Goal: Task Accomplishment & Management: Use online tool/utility

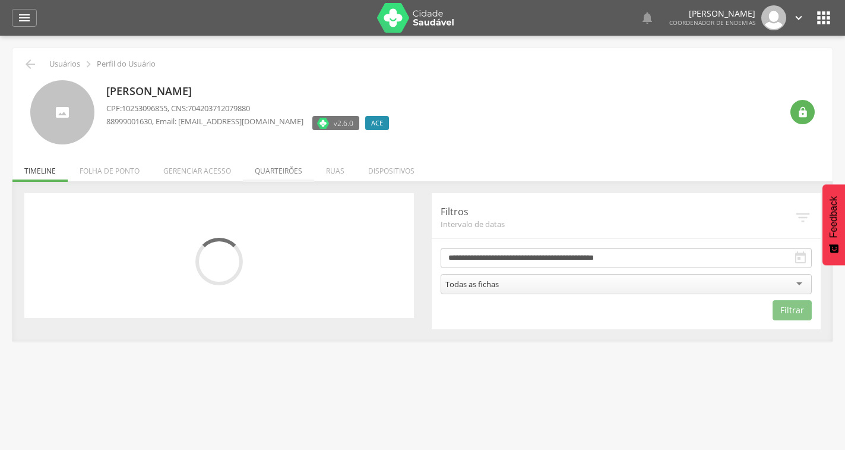
click at [269, 176] on li "Quarteirões" at bounding box center [278, 168] width 71 height 28
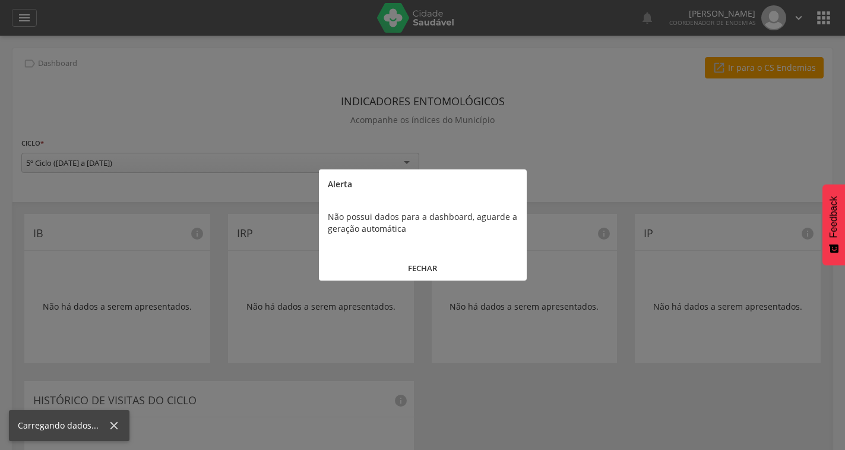
click at [415, 265] on button "FECHAR" at bounding box center [423, 268] width 208 height 26
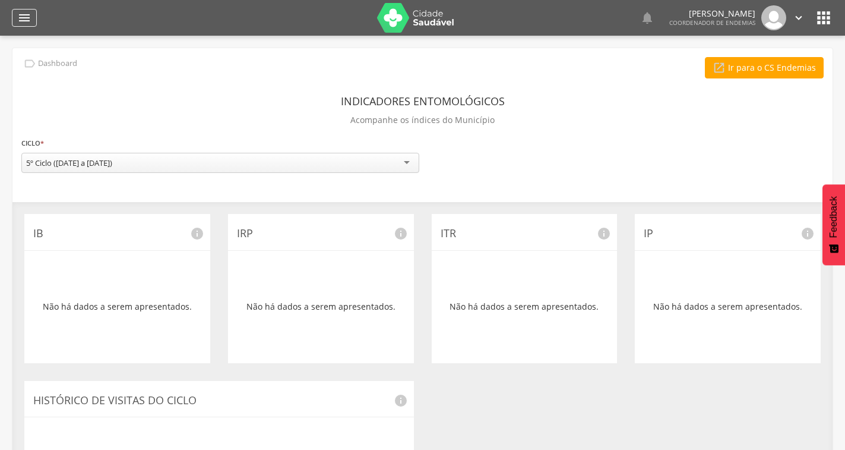
click at [20, 14] on icon "" at bounding box center [24, 18] width 14 height 14
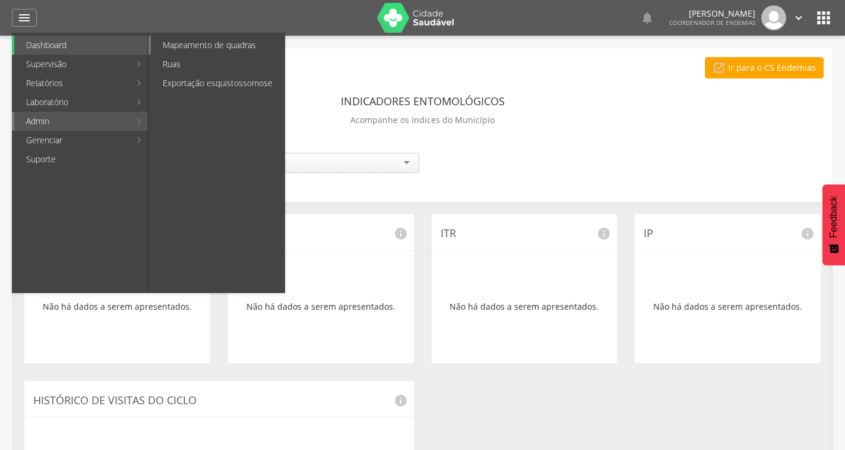
click at [194, 45] on link "Mapeamento de quadras" at bounding box center [218, 45] width 134 height 19
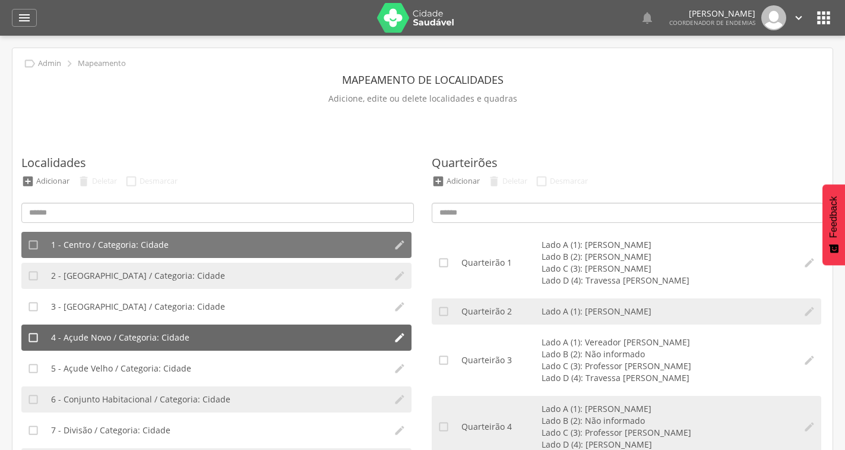
click at [177, 341] on span "4 - Açude Novo / Categoria: Cidade" at bounding box center [120, 337] width 138 height 12
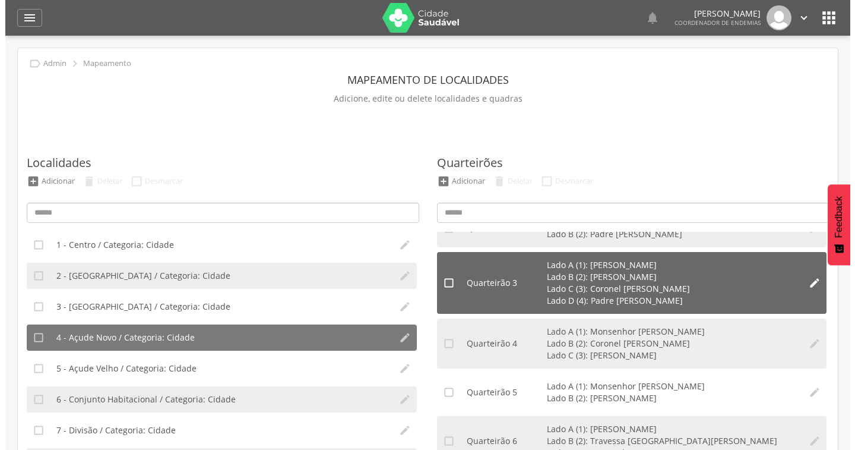
scroll to position [238, 0]
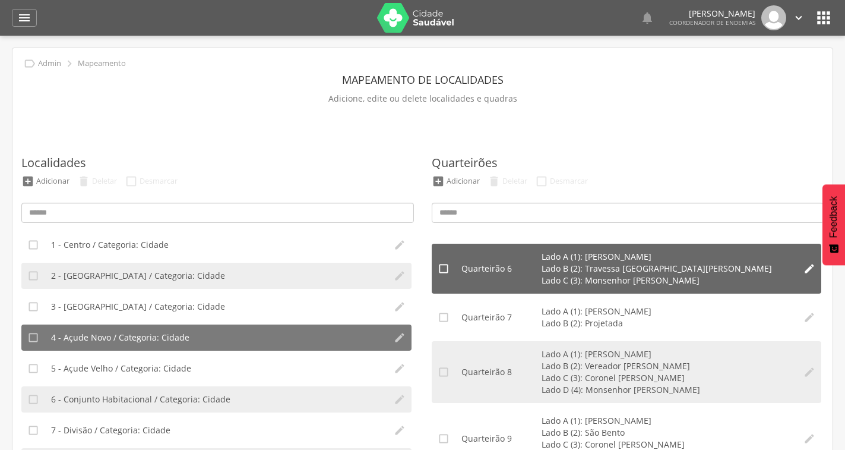
click at [798, 261] on li "" at bounding box center [810, 269] width 24 height 50
click at [798, 275] on li "" at bounding box center [810, 269] width 24 height 50
click at [804, 263] on icon "" at bounding box center [810, 269] width 12 height 12
type input "*"
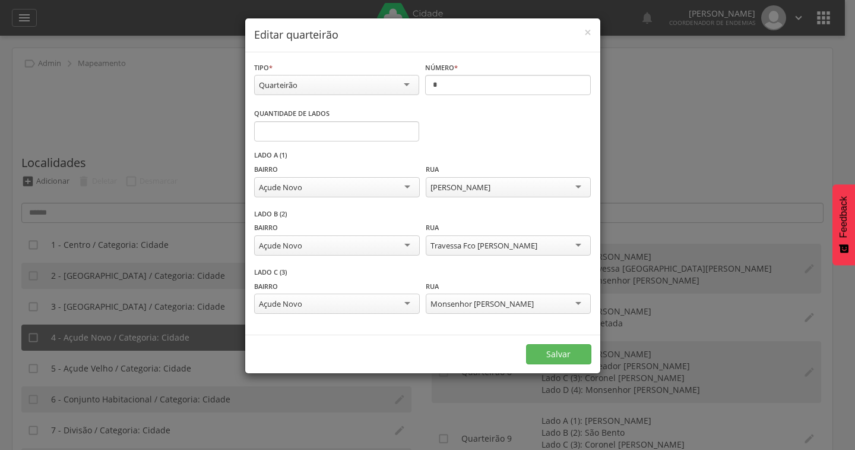
click at [569, 245] on div "Travessa Fco [PERSON_NAME]" at bounding box center [508, 245] width 165 height 20
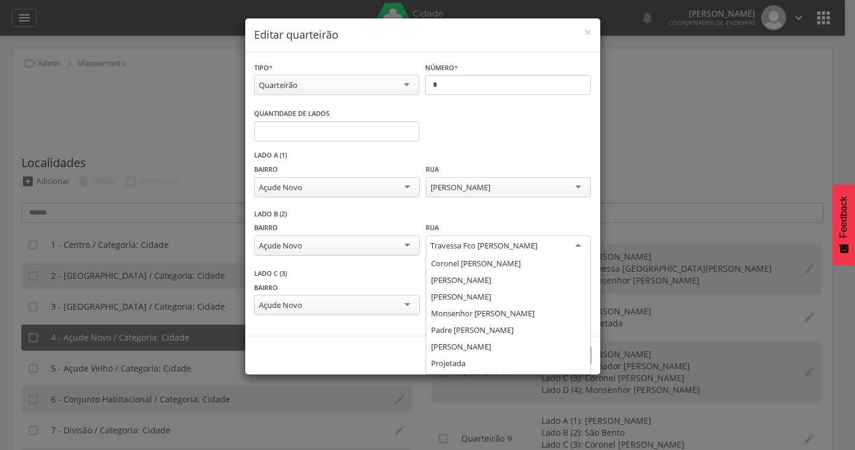
scroll to position [48, 0]
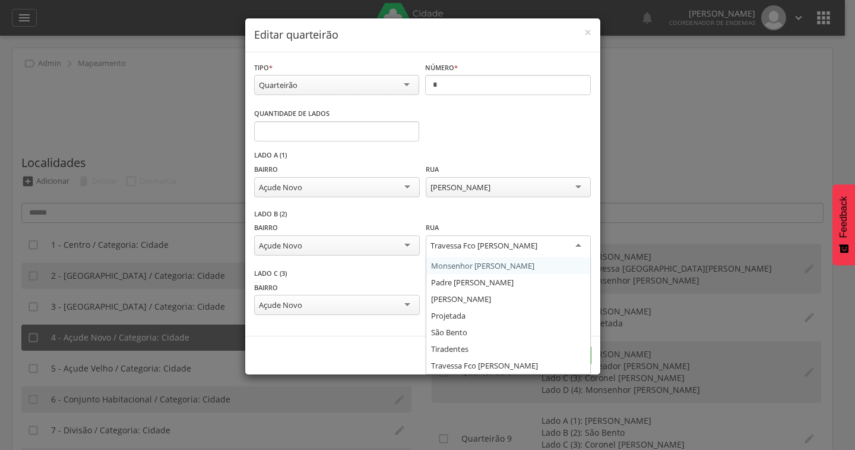
click at [522, 216] on div "**********" at bounding box center [422, 238] width 337 height 59
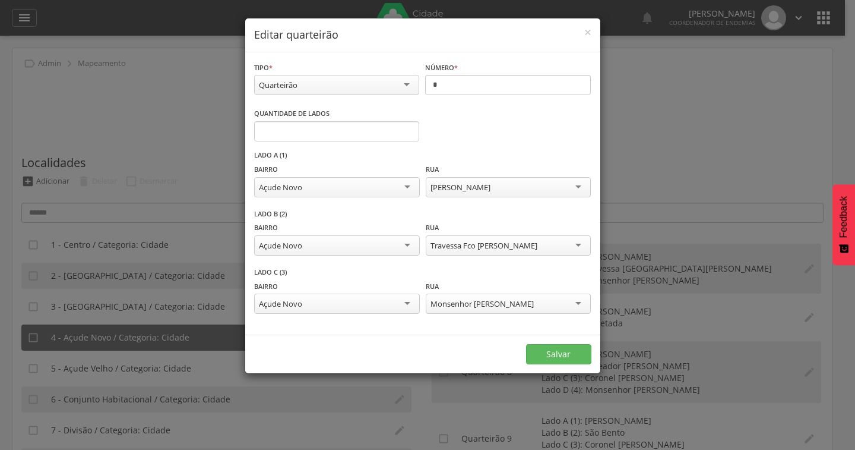
click at [491, 190] on div "[PERSON_NAME]" at bounding box center [461, 187] width 60 height 11
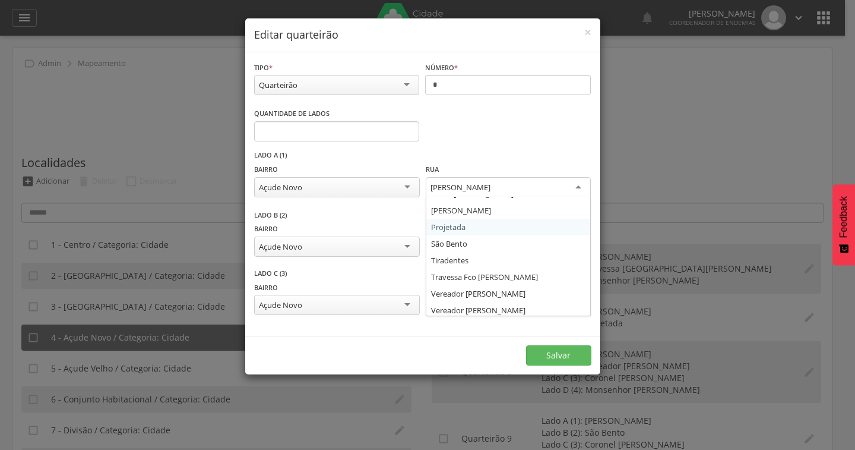
scroll to position [81, 0]
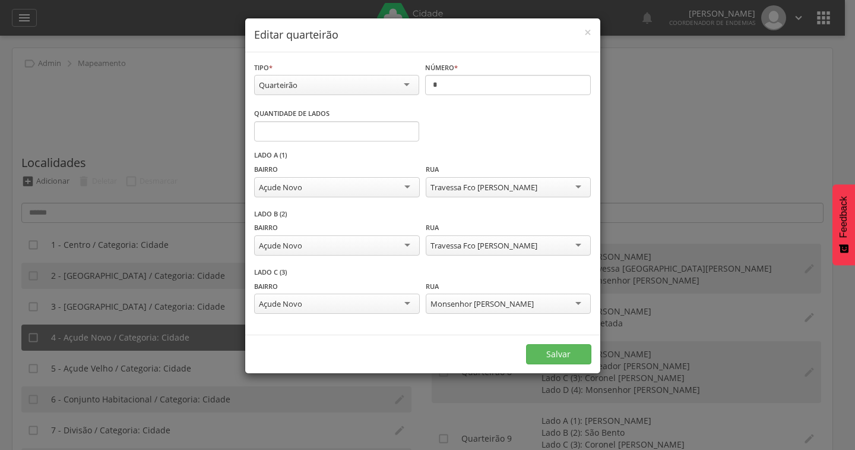
click at [573, 242] on div "Travessa Fco [PERSON_NAME]" at bounding box center [508, 245] width 165 height 20
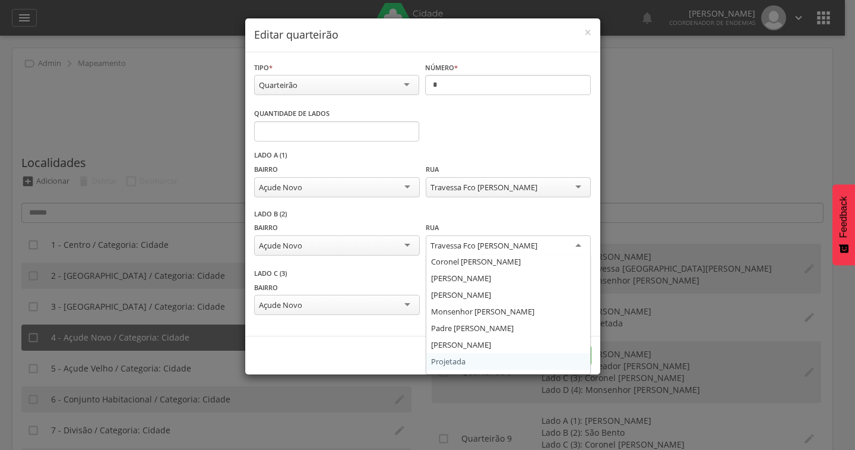
scroll to position [0, 0]
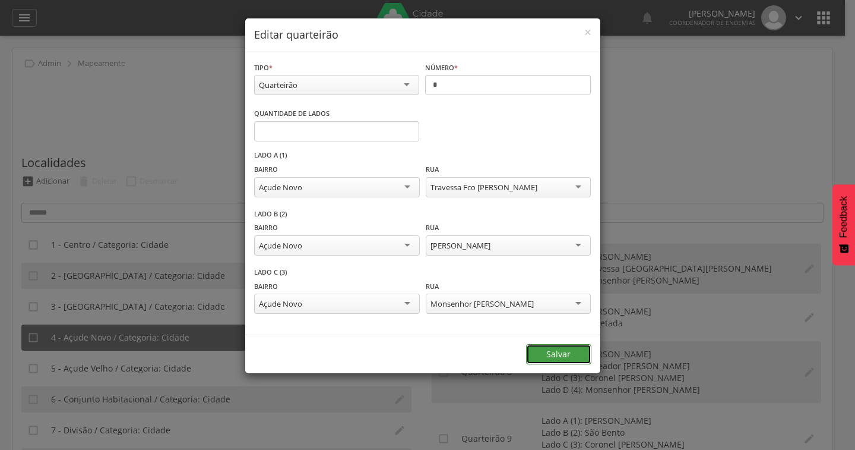
click at [554, 353] on button "Salvar" at bounding box center [558, 354] width 65 height 20
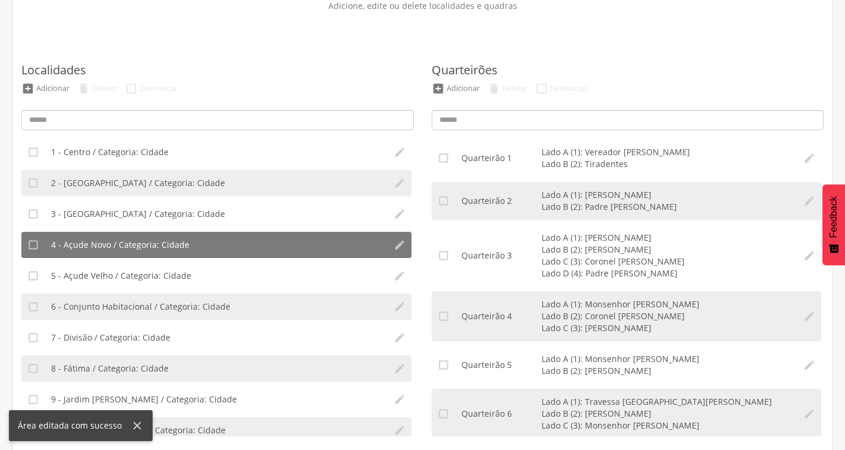
scroll to position [97, 0]
